Goal: Task Accomplishment & Management: Manage account settings

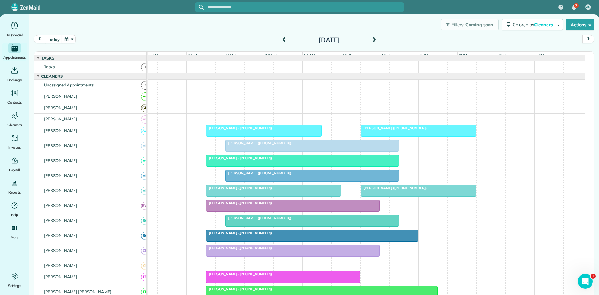
scroll to position [312, 0]
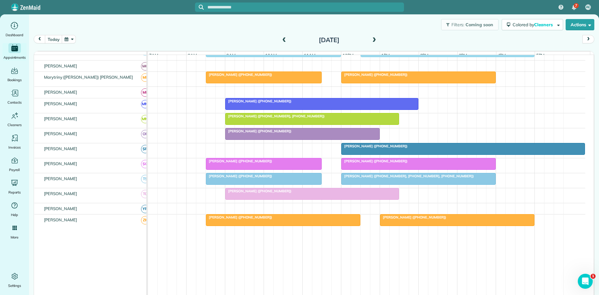
click at [373, 39] on span at bounding box center [373, 40] width 7 height 6
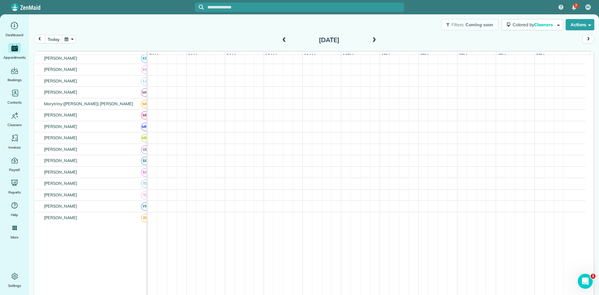
click at [373, 39] on span at bounding box center [373, 40] width 7 height 6
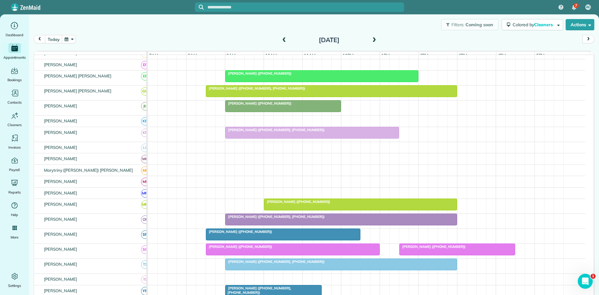
scroll to position [208, 0]
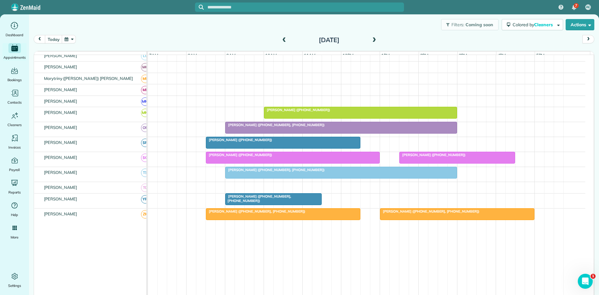
click at [271, 204] on div at bounding box center [273, 198] width 96 height 11
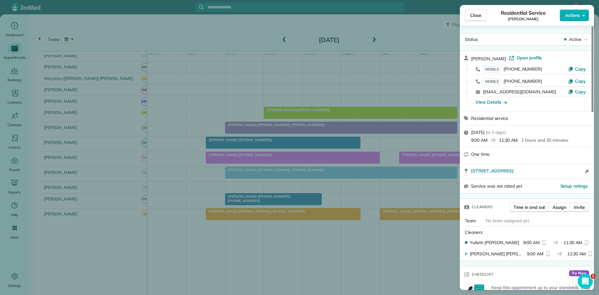
click at [353, 187] on div "Close Residential Service Sarah Bland Actions Status Active Sarah Bland · Open …" at bounding box center [299, 147] width 599 height 295
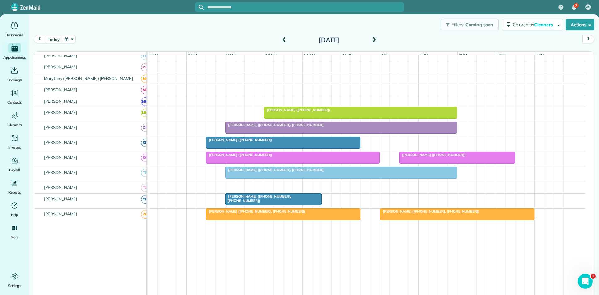
click at [248, 202] on span "Sarah Bland (+18179170712, +18172477651)" at bounding box center [258, 198] width 66 height 9
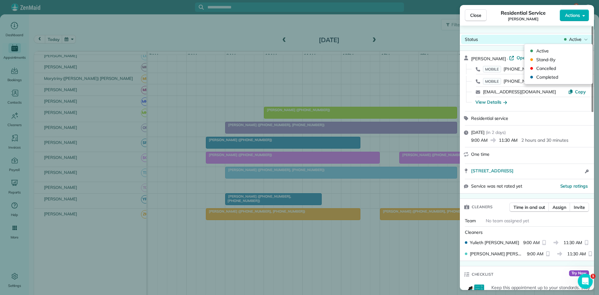
click at [574, 38] on span "Active" at bounding box center [575, 39] width 12 height 6
click at [558, 70] on span "Cancelled" at bounding box center [562, 68] width 52 height 6
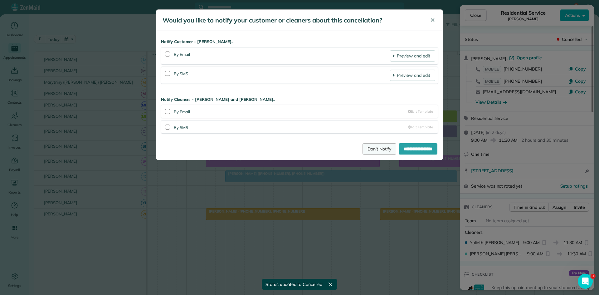
click at [372, 150] on link "Don't Notify" at bounding box center [379, 148] width 34 height 11
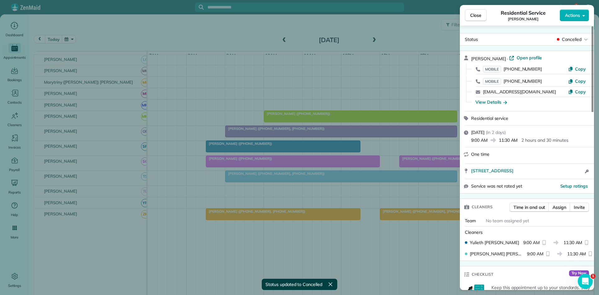
click at [475, 13] on span "Close" at bounding box center [475, 15] width 11 height 6
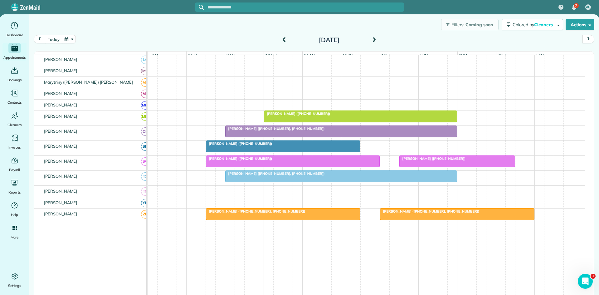
click at [283, 40] on span at bounding box center [284, 40] width 7 height 6
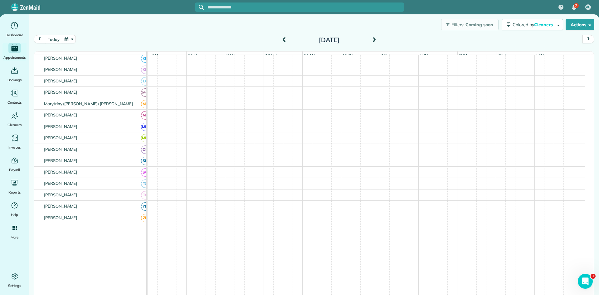
click at [283, 40] on span at bounding box center [284, 40] width 7 height 6
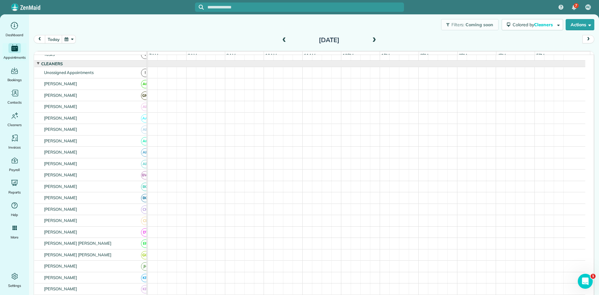
scroll to position [140, 0]
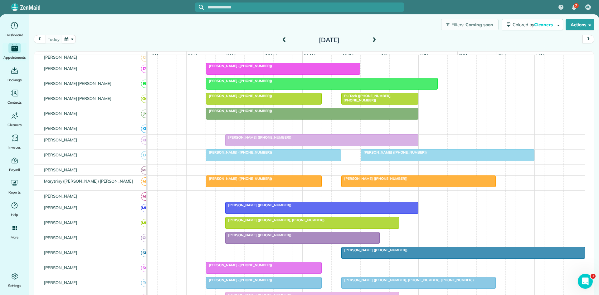
click at [372, 257] on div at bounding box center [462, 252] width 243 height 11
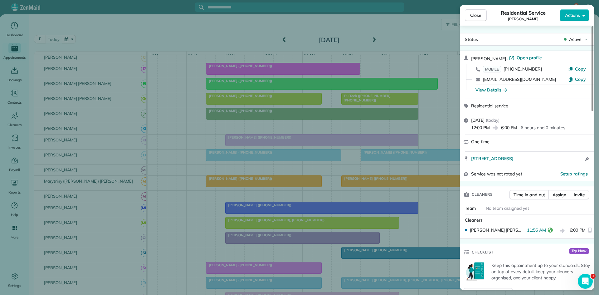
click at [412, 207] on div "Close Residential Service [PERSON_NAME] Actions Status Active [PERSON_NAME] · O…" at bounding box center [299, 147] width 599 height 295
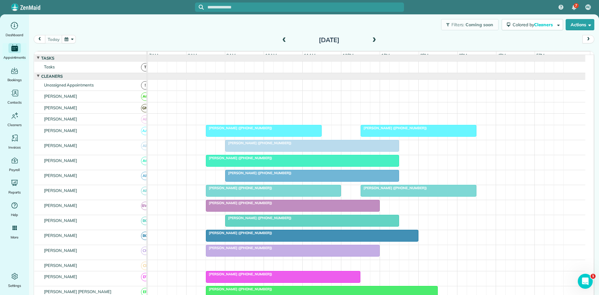
click at [585, 43] on button "next" at bounding box center [588, 39] width 12 height 8
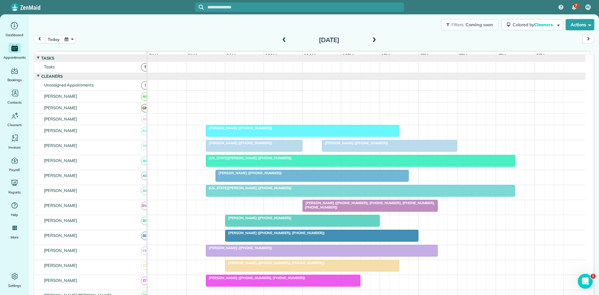
click at [584, 43] on button "next" at bounding box center [588, 39] width 12 height 8
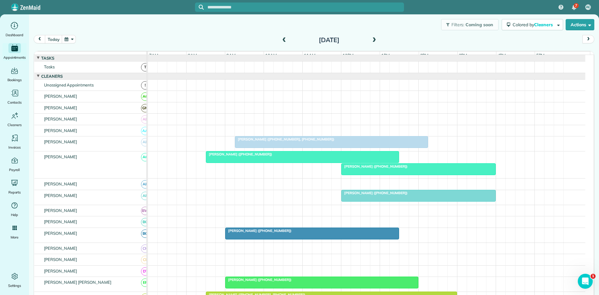
click at [584, 43] on button "next" at bounding box center [588, 39] width 12 height 8
